Goal: Task Accomplishment & Management: Manage account settings

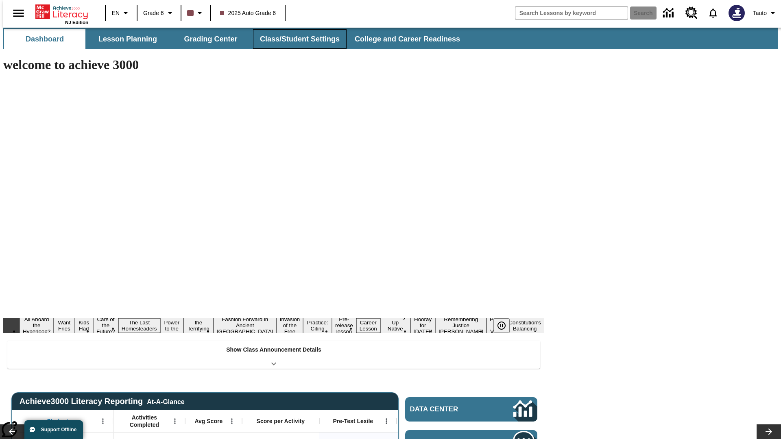
click at [295, 39] on button "Class/Student Settings" at bounding box center [300, 39] width 94 height 20
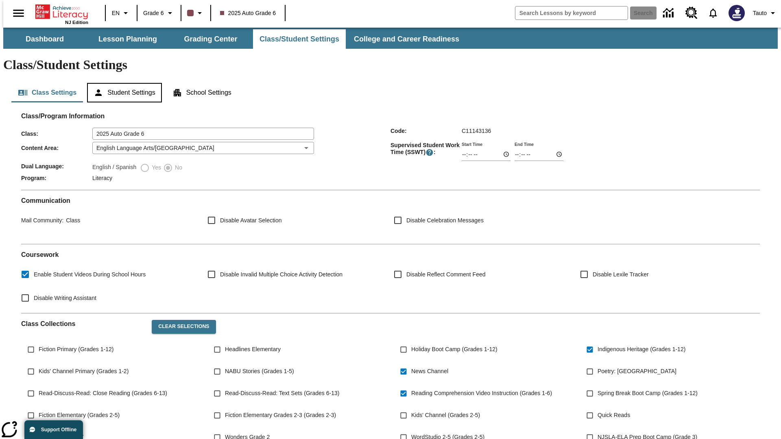
click at [122, 83] on button "Student Settings" at bounding box center [124, 93] width 74 height 20
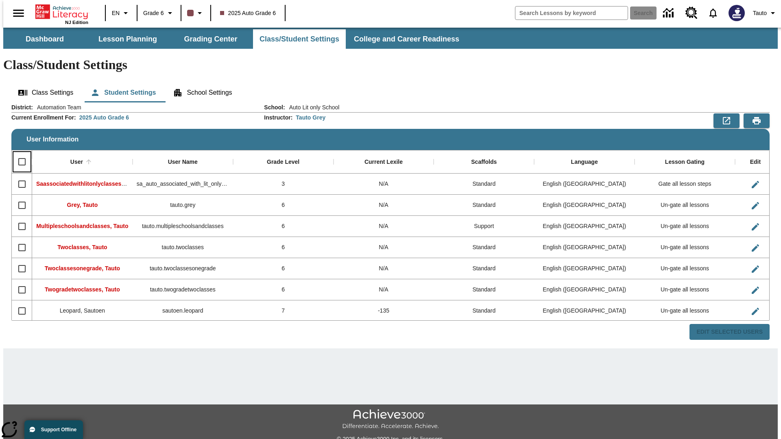
click at [18, 153] on input "Select all rows" at bounding box center [21, 161] width 17 height 17
checkbox input "true"
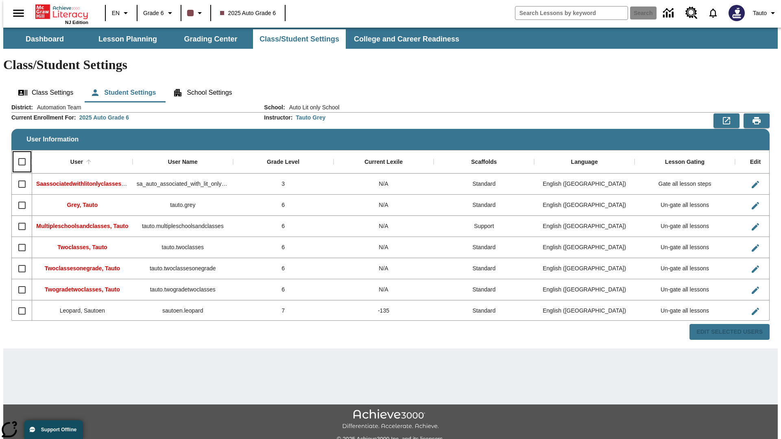
checkbox input "true"
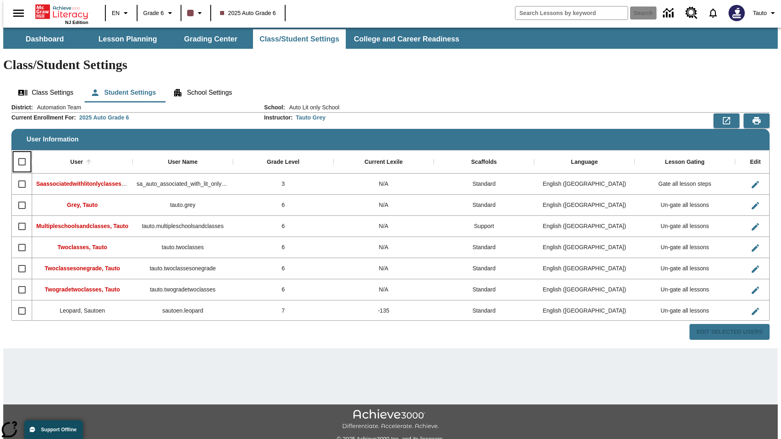
checkbox input "true"
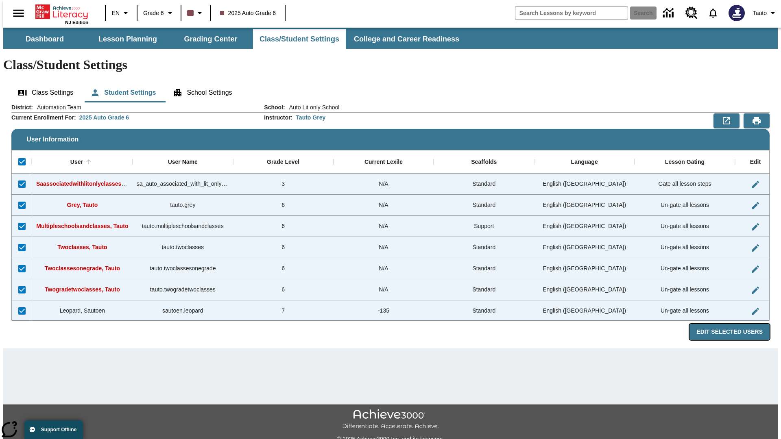
click at [736, 324] on button "Edit Selected Users" at bounding box center [730, 332] width 80 height 16
